Goal: Navigation & Orientation: Find specific page/section

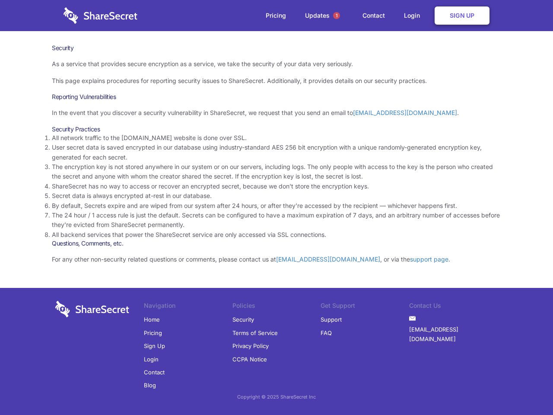
click at [276, 207] on li "By default, Secrets expire and are wiped from our system after 24 hours, or aft…" at bounding box center [276, 206] width 449 height 10
click at [337, 16] on span "1" at bounding box center [336, 15] width 7 height 7
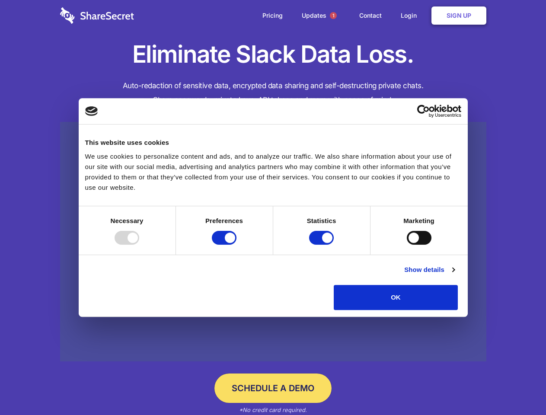
click at [139, 245] on div at bounding box center [126, 238] width 25 height 14
click at [236, 245] on input "Preferences" at bounding box center [224, 238] width 25 height 14
checkbox input "false"
click at [322, 245] on input "Statistics" at bounding box center [321, 238] width 25 height 14
checkbox input "false"
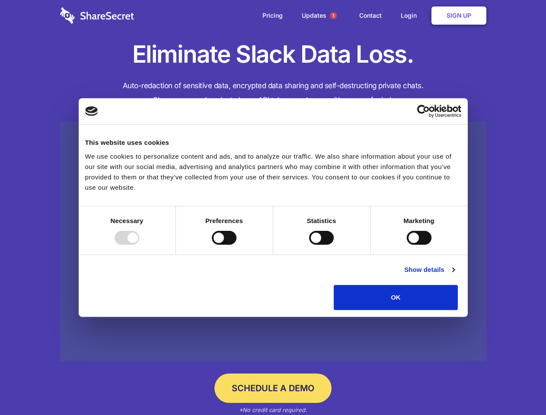
click at [406, 245] on input "Marketing" at bounding box center [418, 238] width 25 height 14
checkbox input "true"
click at [454, 275] on link "Show details" at bounding box center [429, 269] width 50 height 10
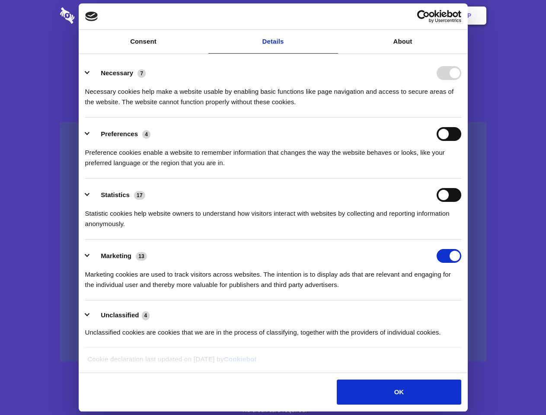
click at [461, 107] on div "Necessary cookies help make a website usable by enabling basic functions like p…" at bounding box center [273, 93] width 376 height 27
click at [333, 16] on span "1" at bounding box center [333, 15] width 7 height 7
